Goal: Information Seeking & Learning: Compare options

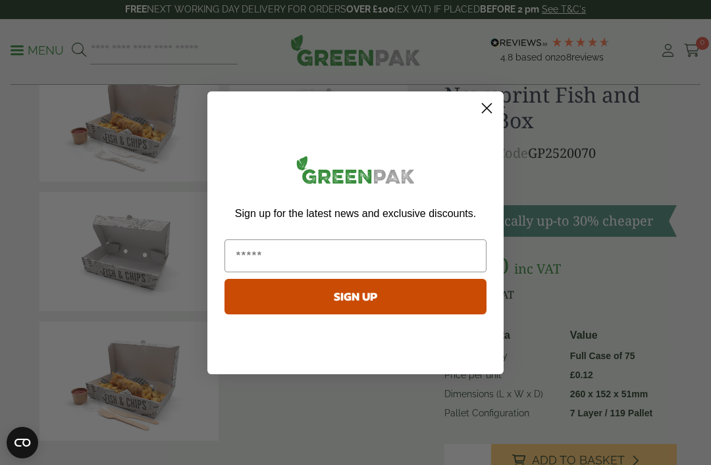
click at [485, 118] on circle "Close dialog" at bounding box center [487, 108] width 22 height 22
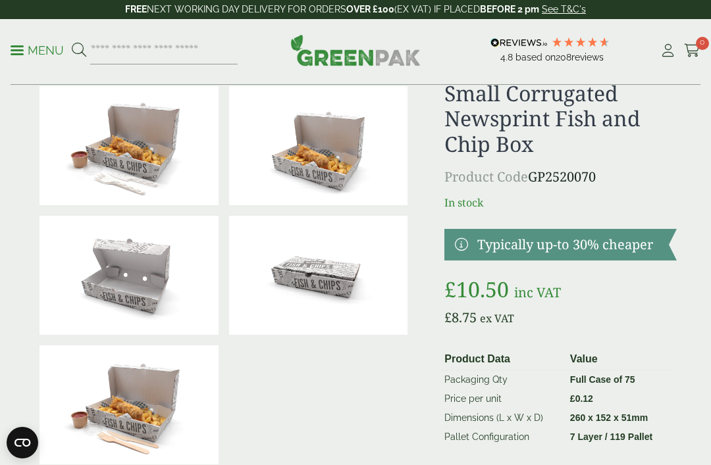
scroll to position [89, 0]
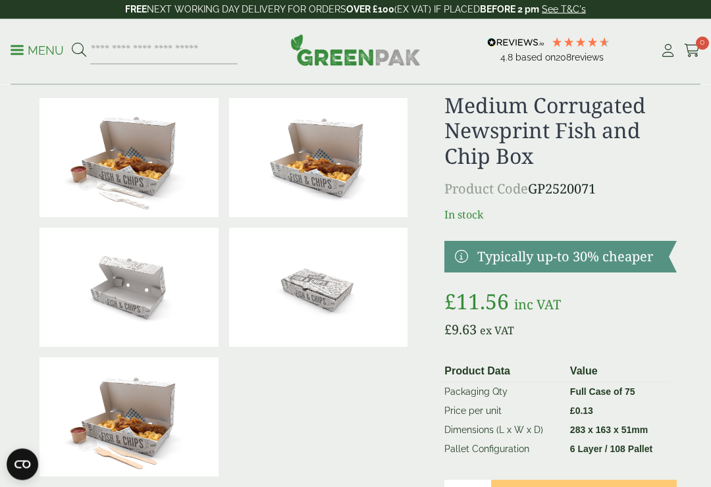
scroll to position [35, 0]
click at [17, 57] on p "Menu" at bounding box center [37, 51] width 53 height 16
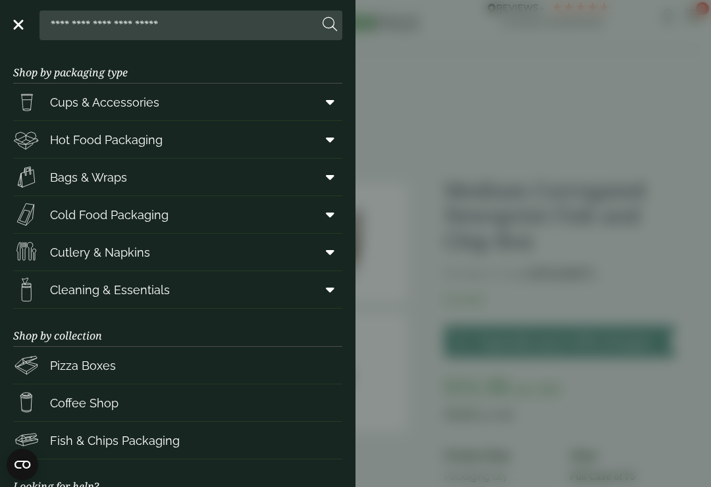
click at [68, 140] on span "Hot Food Packaging" at bounding box center [106, 140] width 113 height 18
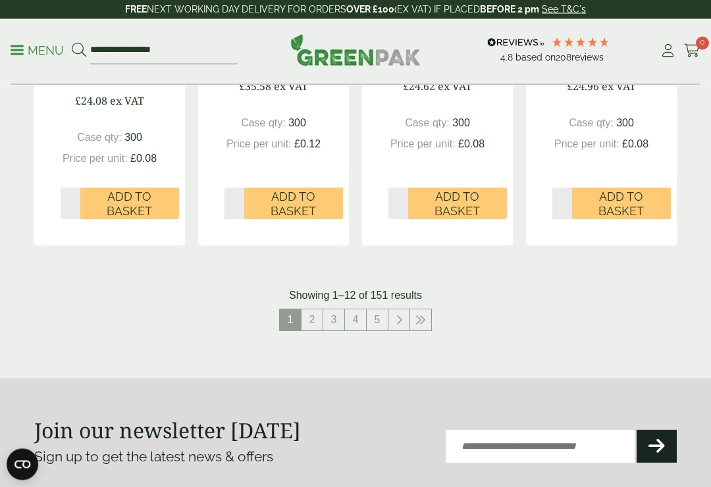
scroll to position [1640, 0]
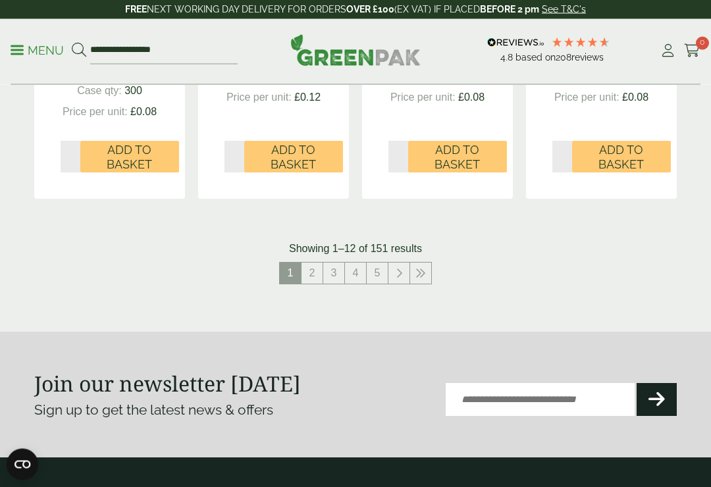
click at [318, 267] on link "2" at bounding box center [311, 273] width 21 height 21
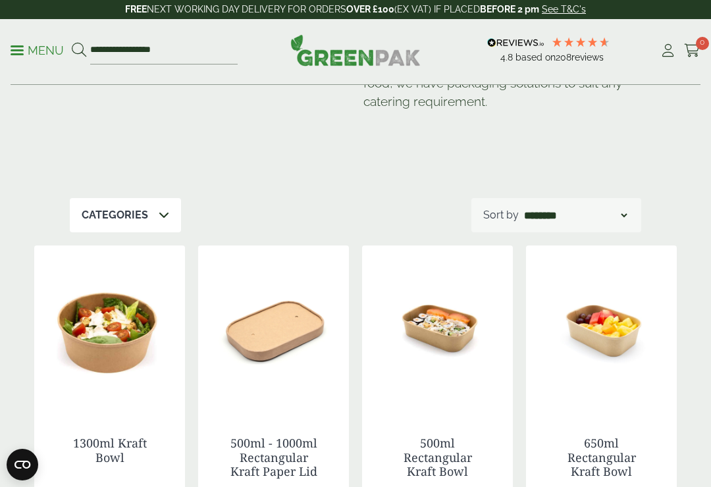
scroll to position [194, 0]
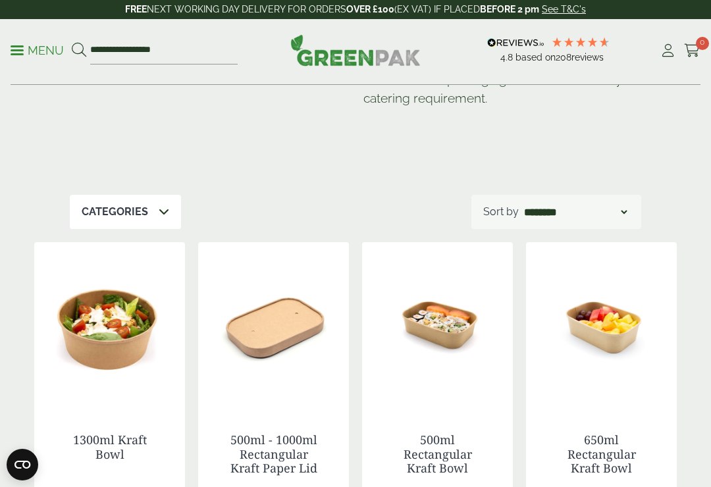
click at [147, 208] on div "Categories" at bounding box center [125, 212] width 111 height 34
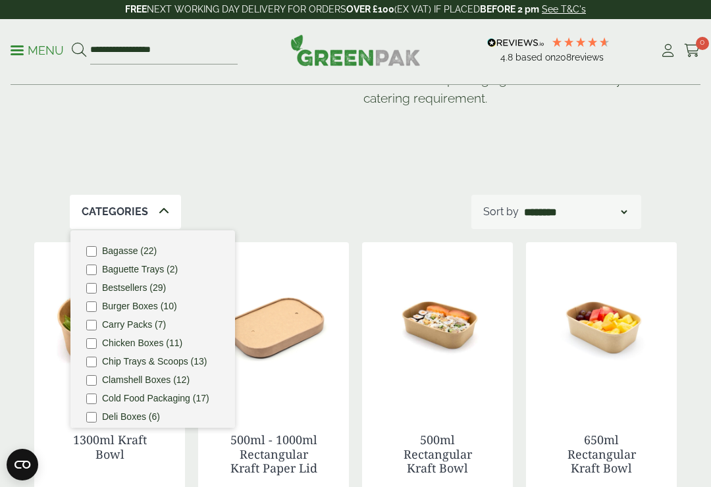
click at [84, 358] on ul "Bagasse (22) Baguette Trays (2) Bestsellers (29) Burger Boxes (10) Carry Packs …" at bounding box center [152, 328] width 165 height 197
click at [125, 357] on label "Chip Trays & Scoops (13)" at bounding box center [154, 361] width 105 height 9
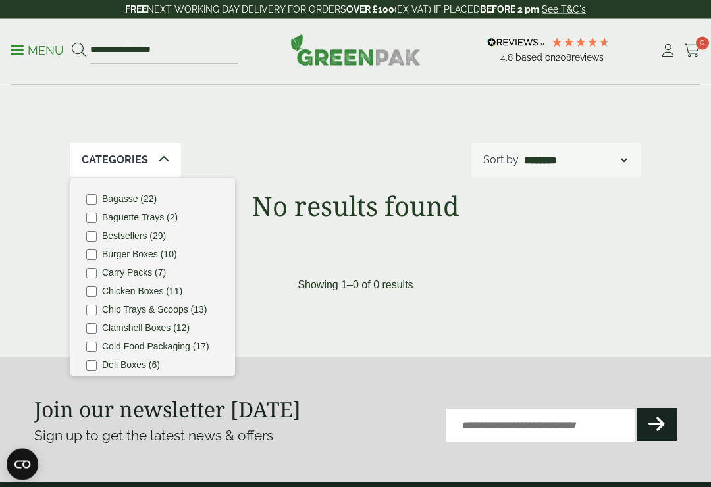
scroll to position [246, 0]
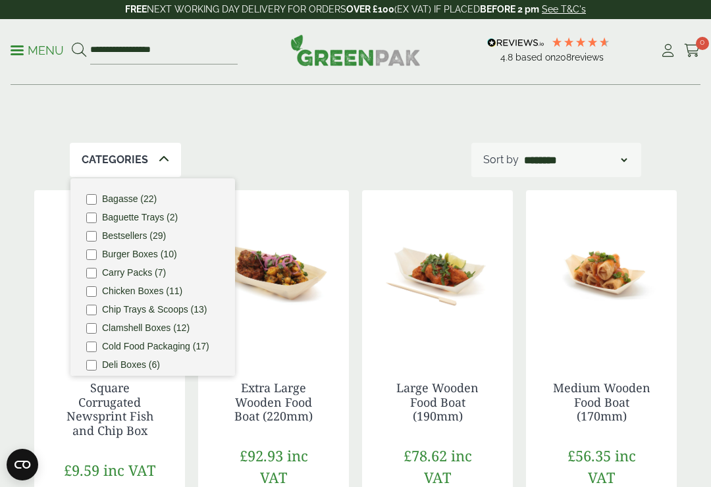
click at [163, 286] on label "Chicken Boxes (11)" at bounding box center [142, 290] width 80 height 9
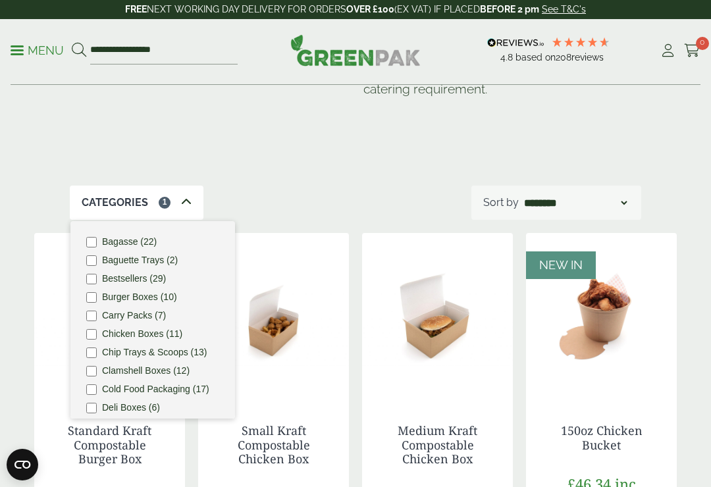
scroll to position [195, 0]
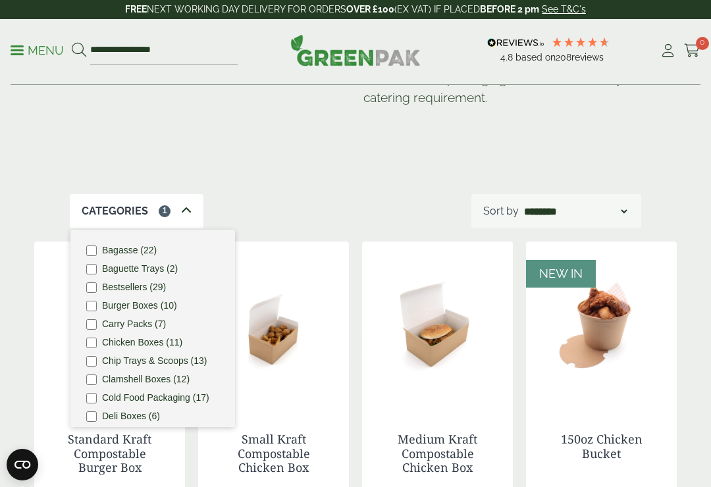
click at [149, 246] on label "Bagasse (22)" at bounding box center [129, 250] width 55 height 9
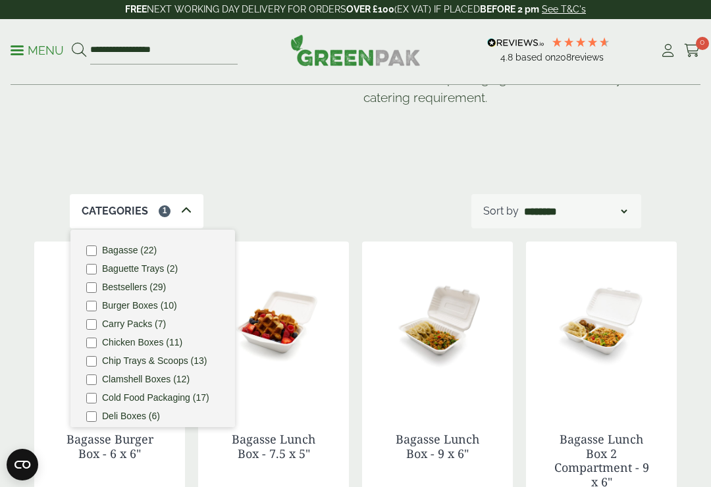
click at [333, 178] on div "Hot Food Packaging Our extensive range of recyclable food packaging offers a gr…" at bounding box center [355, 42] width 571 height 303
click at [323, 183] on div "Hot Food Packaging Our extensive range of recyclable food packaging offers a gr…" at bounding box center [355, 42] width 571 height 303
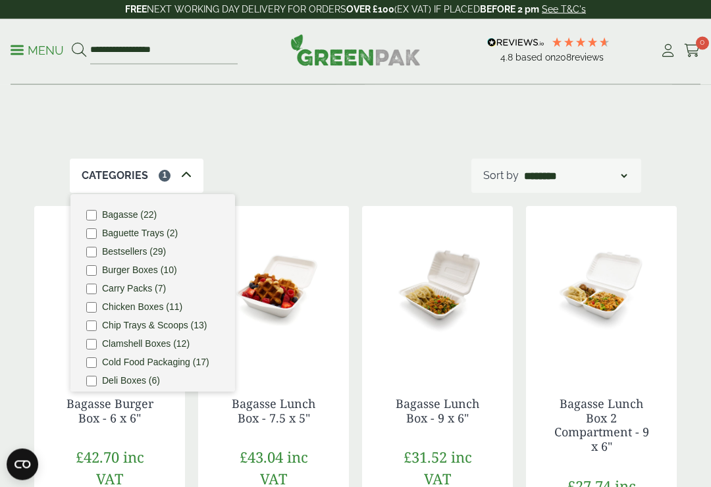
click at [182, 178] on span at bounding box center [186, 177] width 11 height 16
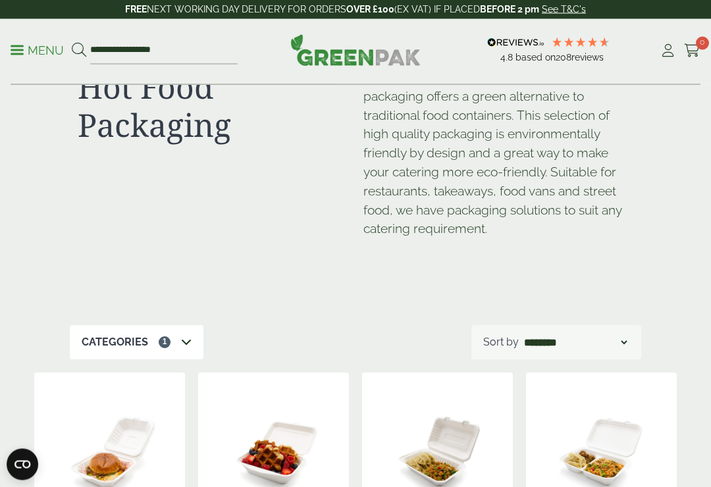
scroll to position [0, 0]
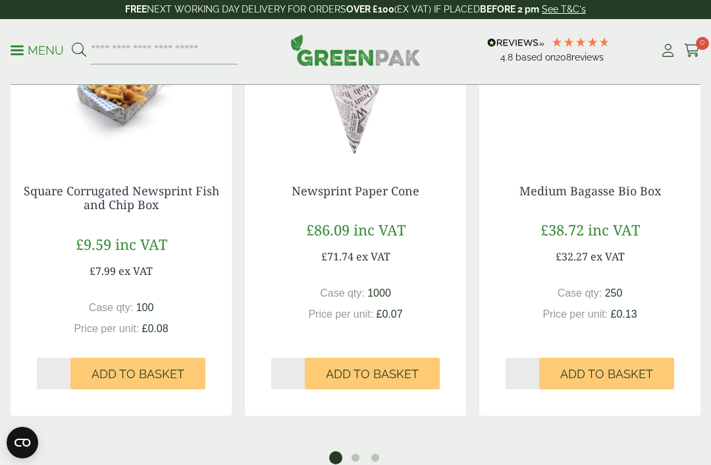
scroll to position [1146, 0]
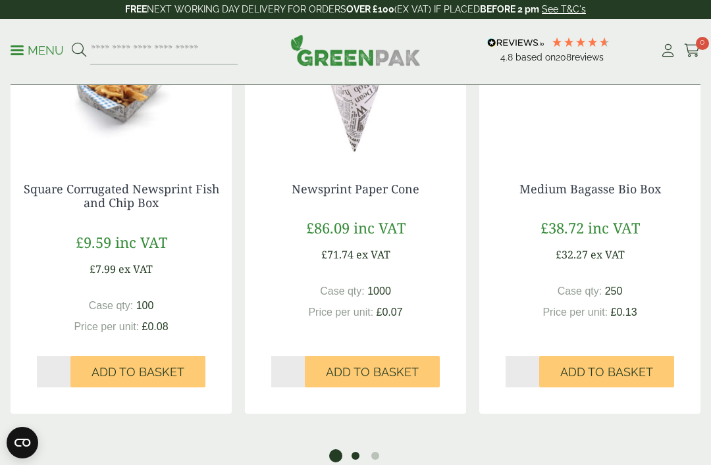
click at [357, 458] on button "2" at bounding box center [355, 456] width 13 height 13
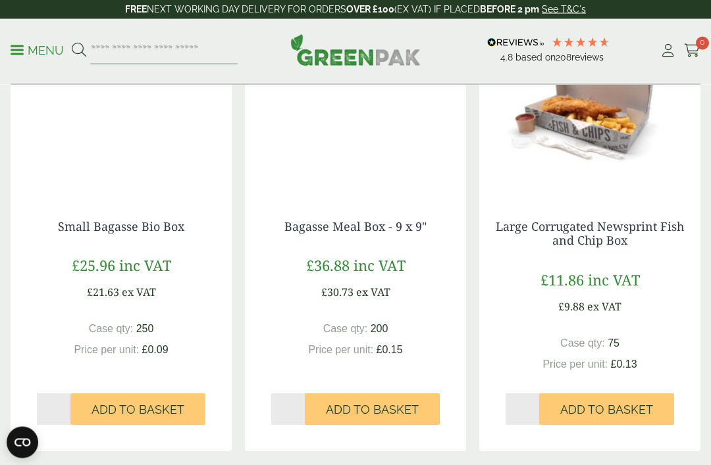
scroll to position [1110, 0]
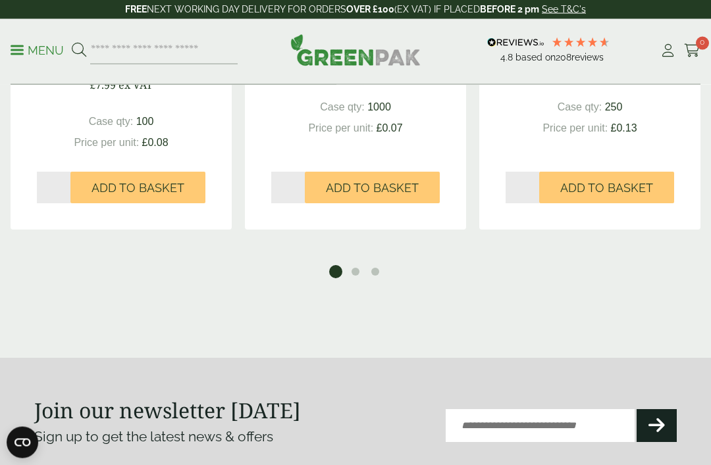
scroll to position [1280, 0]
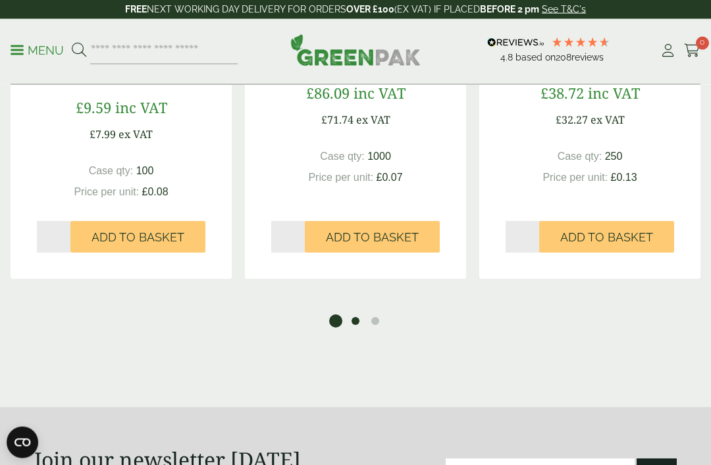
click at [355, 315] on button "2" at bounding box center [355, 321] width 13 height 13
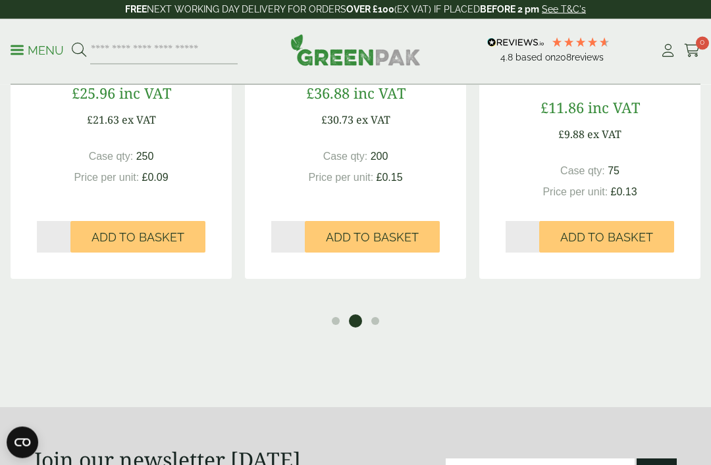
scroll to position [1292, 0]
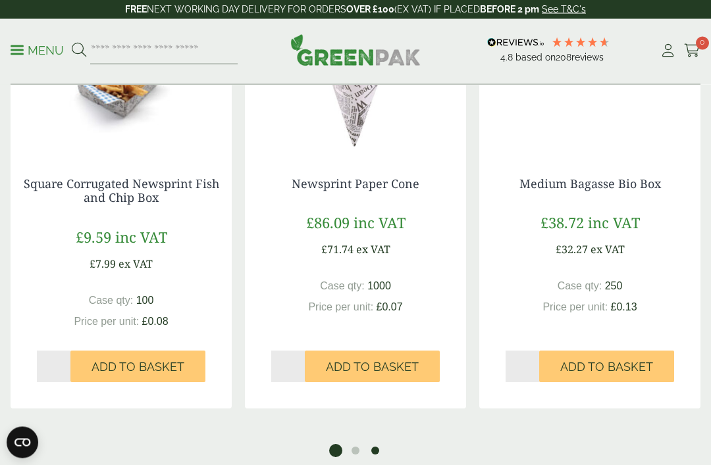
click at [380, 453] on button "3" at bounding box center [375, 451] width 13 height 13
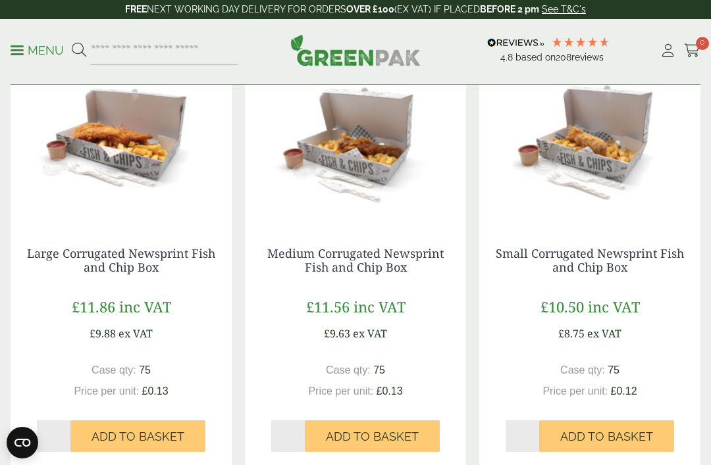
scroll to position [1081, 0]
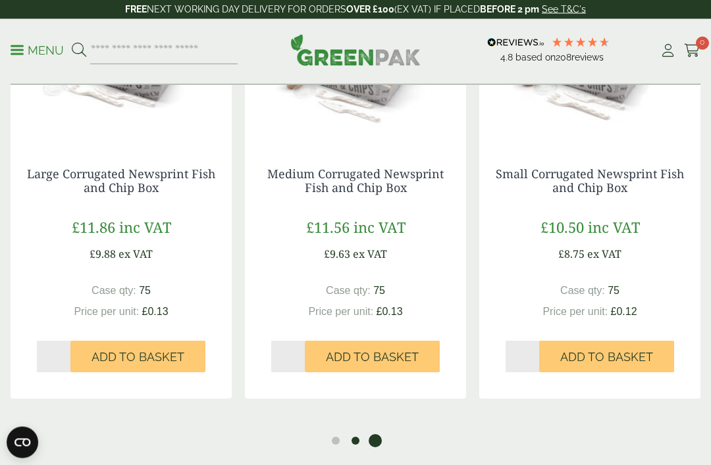
click at [355, 444] on button "2" at bounding box center [355, 441] width 13 height 13
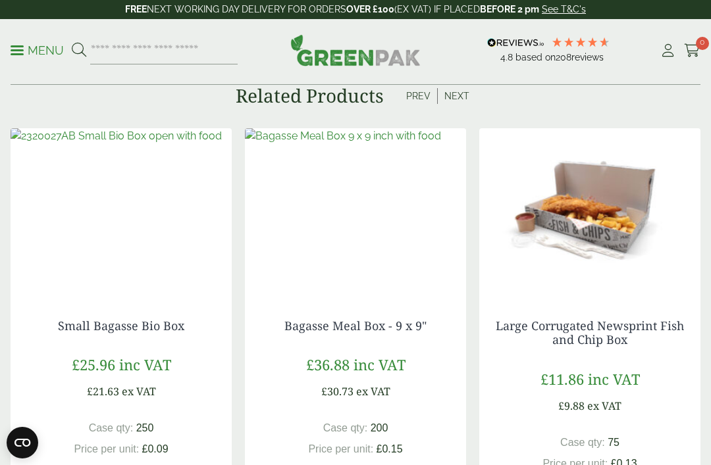
scroll to position [1008, 0]
click at [130, 235] on img at bounding box center [121, 211] width 221 height 165
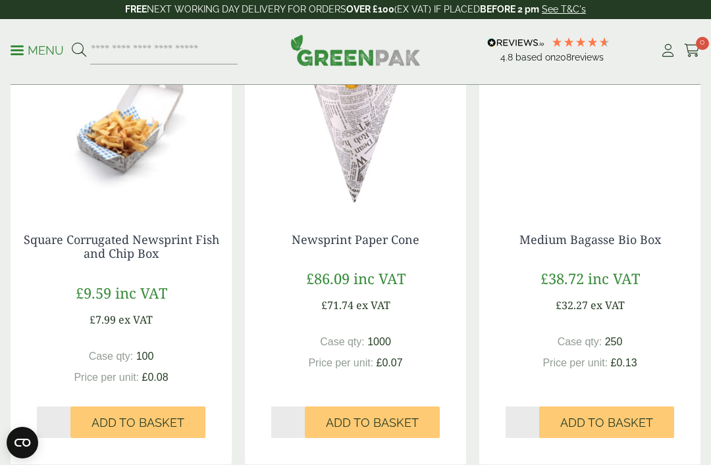
scroll to position [1078, 0]
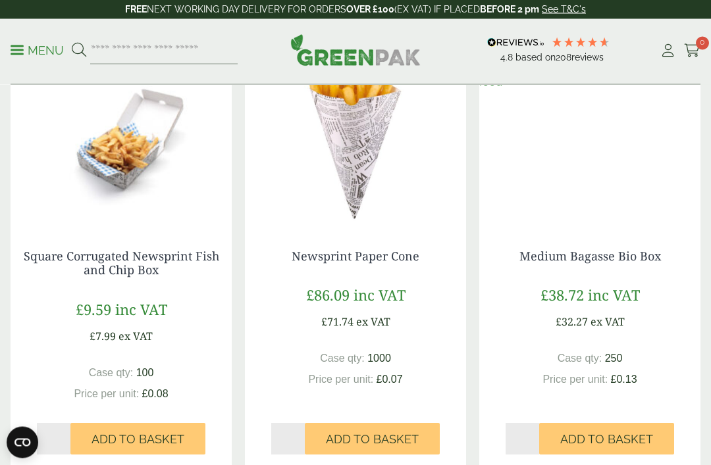
click at [111, 165] on img at bounding box center [121, 141] width 221 height 165
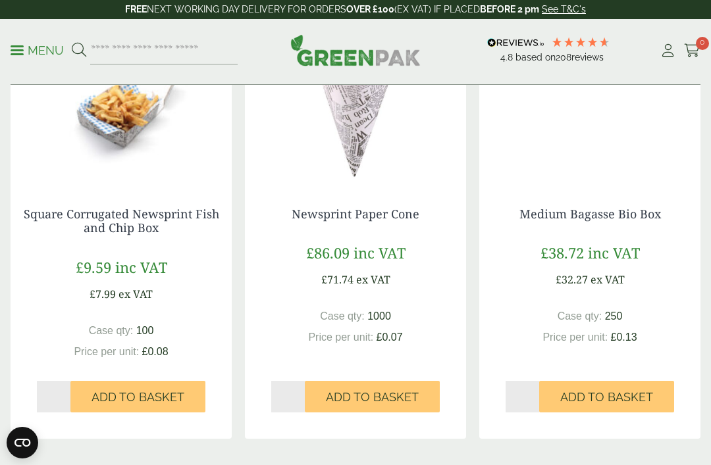
click at [16, 45] on link "Menu" at bounding box center [37, 49] width 53 height 13
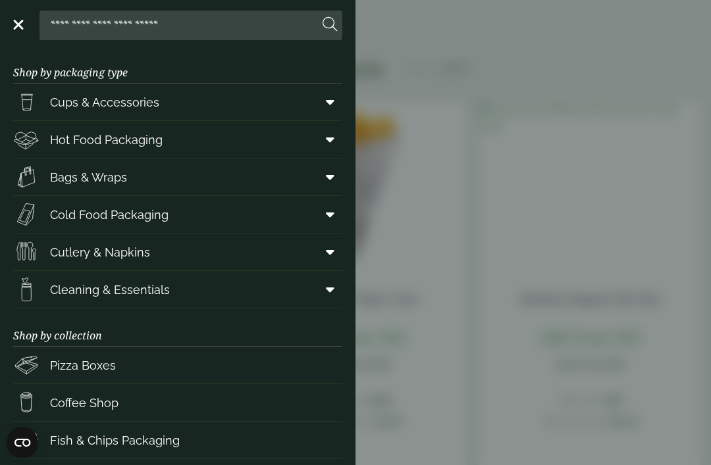
click at [327, 143] on icon at bounding box center [330, 139] width 9 height 13
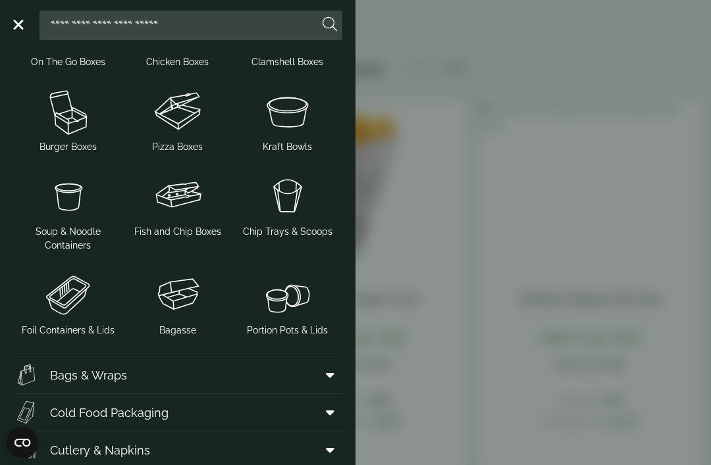
scroll to position [254, 0]
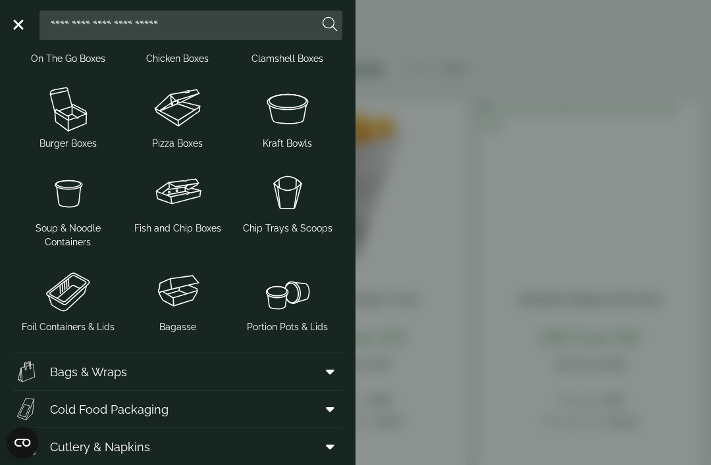
click at [184, 204] on img at bounding box center [177, 193] width 99 height 53
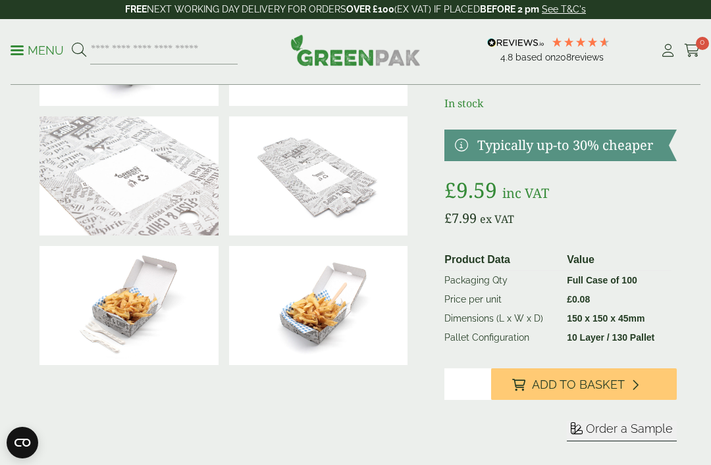
scroll to position [134, 0]
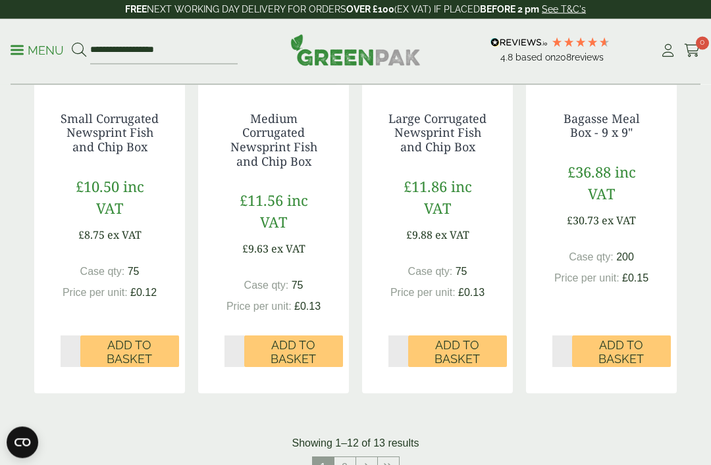
scroll to position [1376, 0]
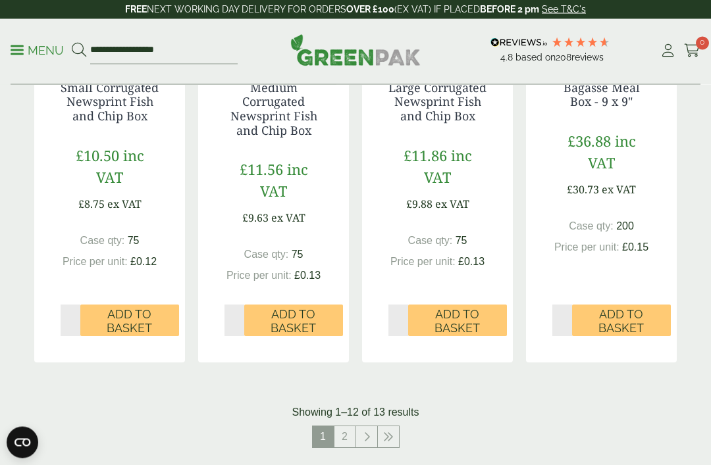
click at [338, 433] on link "2" at bounding box center [344, 437] width 21 height 21
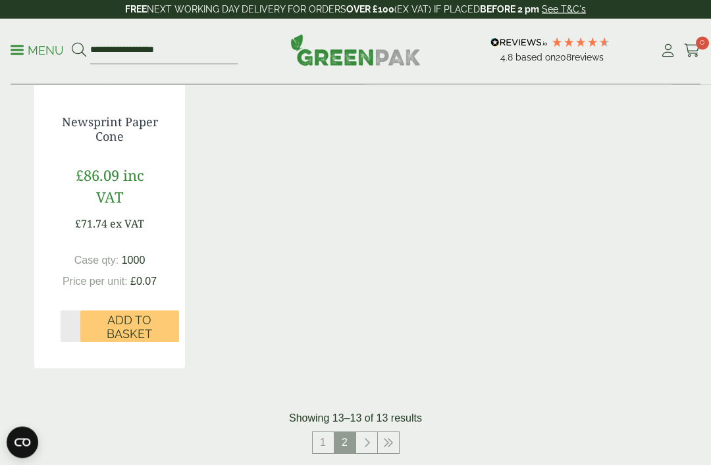
scroll to position [400, 0]
